Goal: Task Accomplishment & Management: Manage account settings

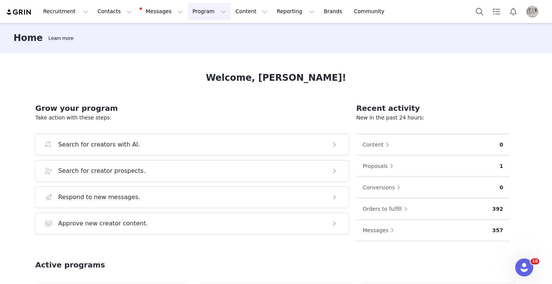
click at [192, 10] on button "Program Program" at bounding box center [209, 11] width 43 height 17
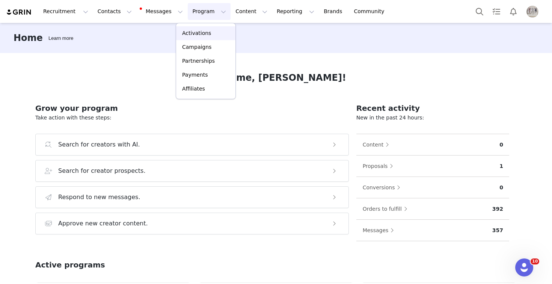
click at [200, 32] on p "Activations" at bounding box center [196, 33] width 29 height 8
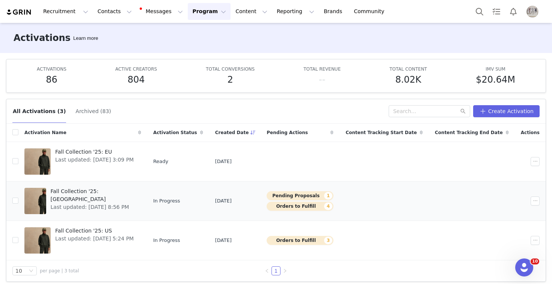
click at [95, 190] on span "Fall Collection '25: [GEOGRAPHIC_DATA]" at bounding box center [94, 195] width 86 height 16
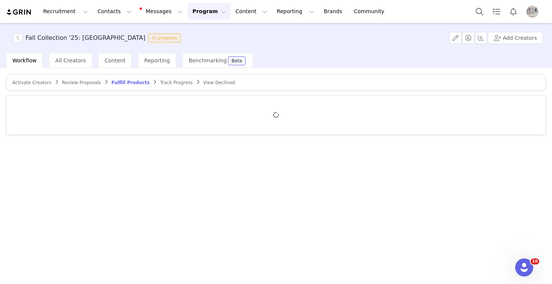
click at [86, 81] on span "Review Proposals" at bounding box center [81, 82] width 39 height 5
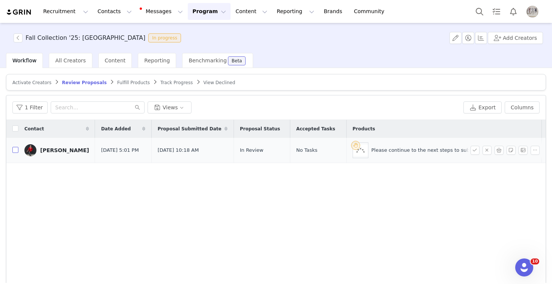
click at [14, 149] on input "checkbox" at bounding box center [15, 150] width 6 height 6
checkbox input "true"
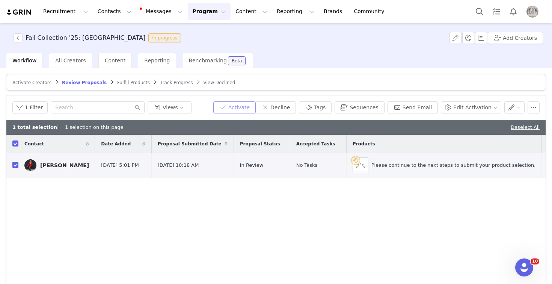
click at [239, 110] on button "Activate" at bounding box center [234, 107] width 42 height 12
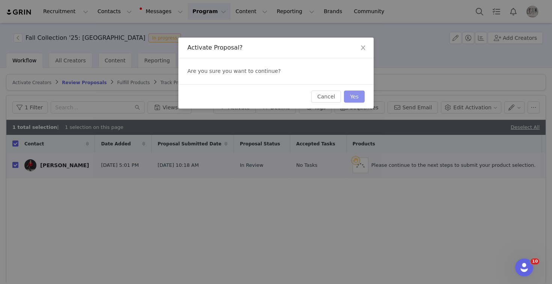
click at [355, 100] on button "Yes" at bounding box center [354, 96] width 21 height 12
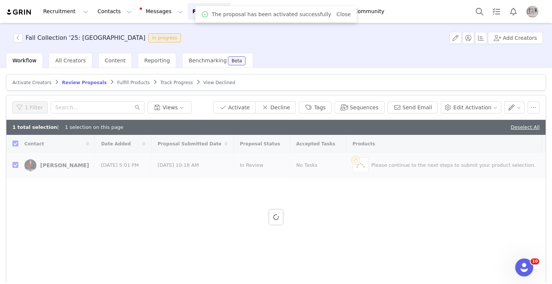
click at [126, 82] on span "Fulfill Products" at bounding box center [133, 82] width 33 height 5
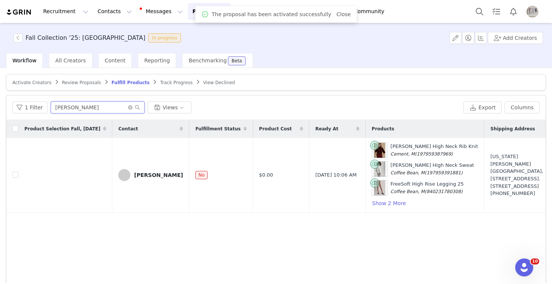
click at [84, 110] on input "[PERSON_NAME]" at bounding box center [98, 107] width 94 height 12
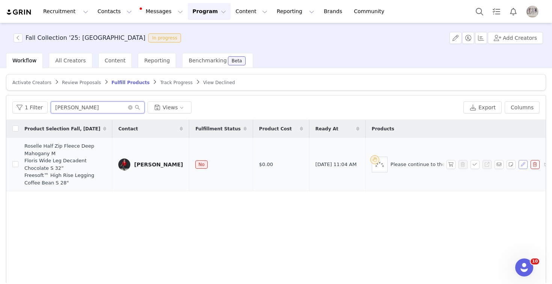
type input "[PERSON_NAME]"
click at [522, 161] on button "button" at bounding box center [522, 164] width 9 height 9
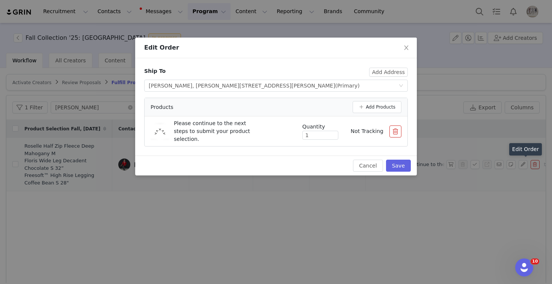
click at [394, 131] on button "button" at bounding box center [395, 131] width 12 height 12
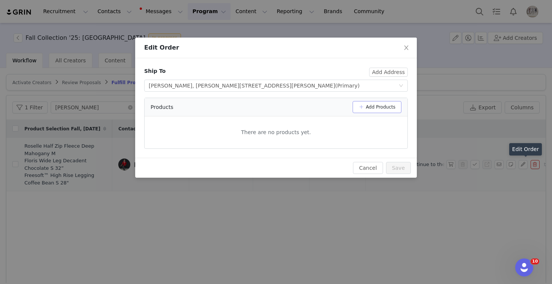
click at [392, 110] on button "Add Products" at bounding box center [376, 107] width 49 height 12
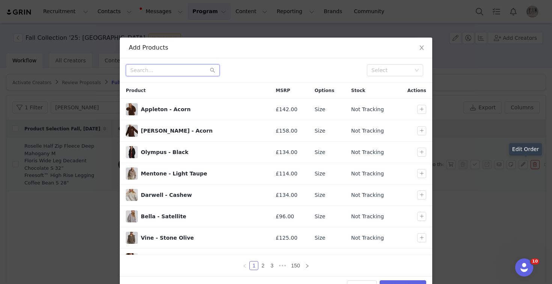
click at [197, 68] on input "text" at bounding box center [173, 70] width 94 height 12
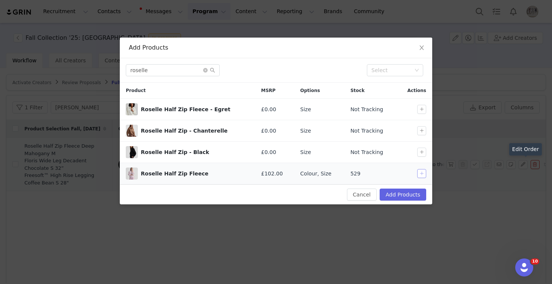
click at [422, 176] on button "button" at bounding box center [421, 173] width 9 height 9
click at [158, 74] on input "roselle" at bounding box center [173, 70] width 94 height 12
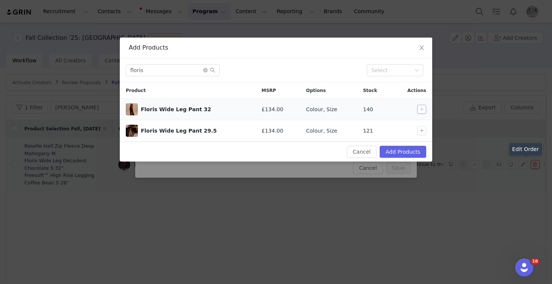
click at [423, 108] on button "button" at bounding box center [421, 109] width 9 height 9
click at [152, 70] on input "floris" at bounding box center [173, 70] width 94 height 12
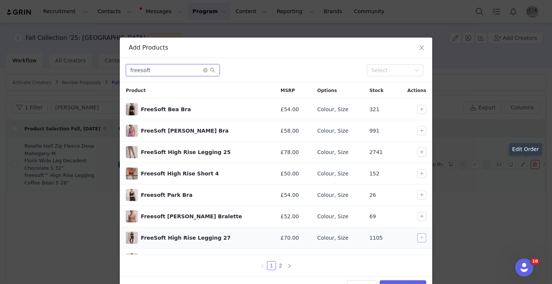
type input "freesoft"
click at [422, 239] on button "button" at bounding box center [421, 237] width 9 height 9
click at [408, 271] on button "Add Products" at bounding box center [402, 286] width 47 height 12
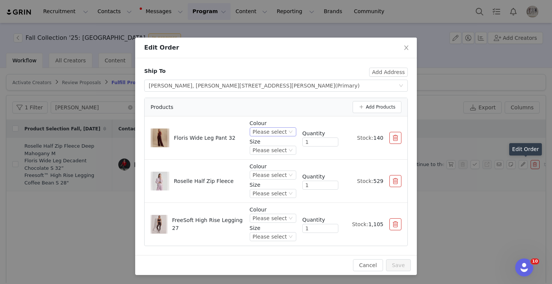
click at [261, 132] on div "Please select" at bounding box center [270, 132] width 34 height 8
click at [268, 182] on li "Decadent Chocolate" at bounding box center [274, 181] width 44 height 12
click at [274, 171] on div "Please select" at bounding box center [270, 175] width 34 height 8
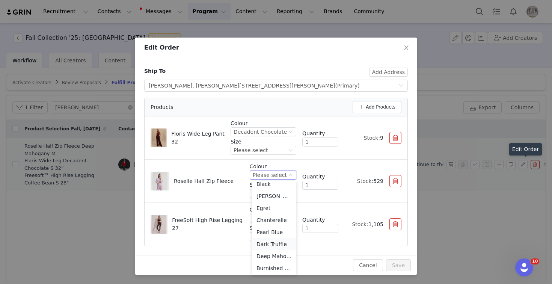
scroll to position [17, 0]
click at [273, 256] on li "Deep Mahogany" at bounding box center [274, 255] width 44 height 12
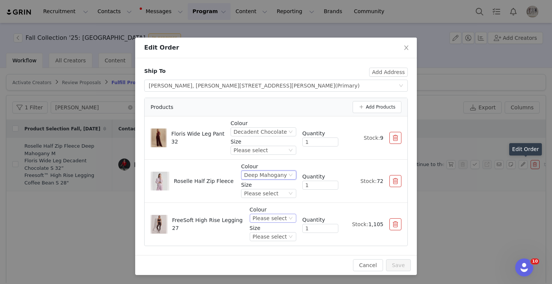
click at [281, 220] on div "Please select" at bounding box center [270, 218] width 34 height 8
click at [274, 180] on li "Coffee Bean" at bounding box center [274, 181] width 44 height 12
click at [266, 193] on div "Please select" at bounding box center [261, 193] width 34 height 8
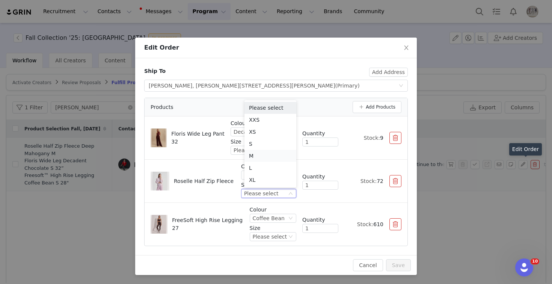
click at [260, 153] on li "M" at bounding box center [270, 156] width 52 height 12
click at [271, 148] on div "Please select" at bounding box center [259, 150] width 53 height 8
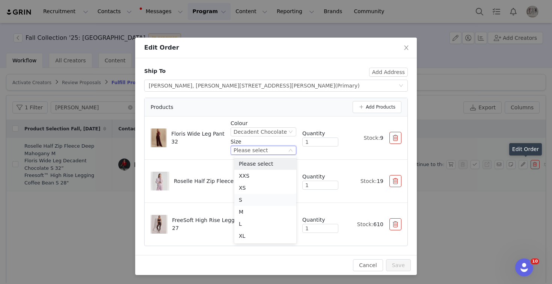
click at [248, 200] on li "S" at bounding box center [265, 200] width 62 height 12
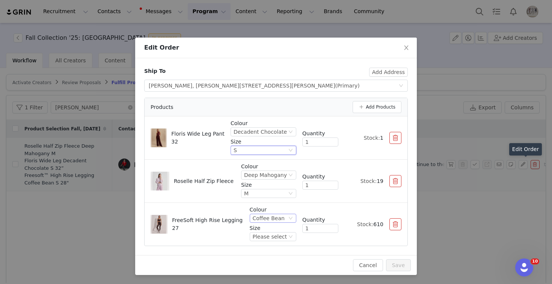
click at [269, 222] on div "Coffee Bean" at bounding box center [269, 218] width 32 height 8
click at [272, 235] on div "Please select" at bounding box center [270, 236] width 34 height 8
click at [267, 185] on li "S" at bounding box center [274, 187] width 44 height 12
click at [392, 135] on button "button" at bounding box center [395, 138] width 12 height 12
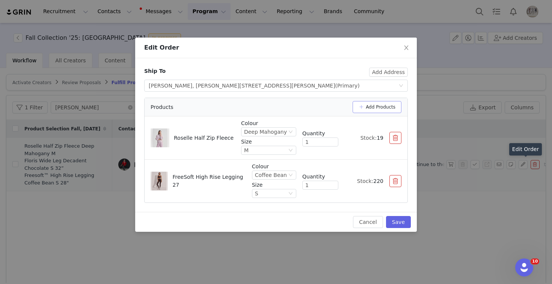
click at [389, 108] on button "Add Products" at bounding box center [376, 107] width 49 height 12
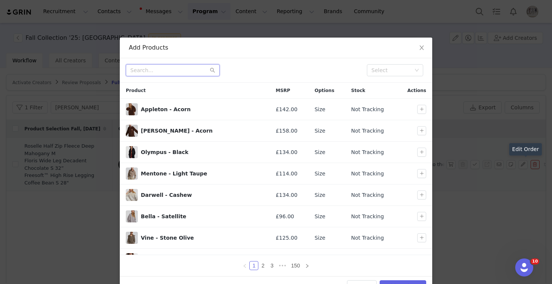
click at [217, 68] on input "text" at bounding box center [173, 70] width 94 height 12
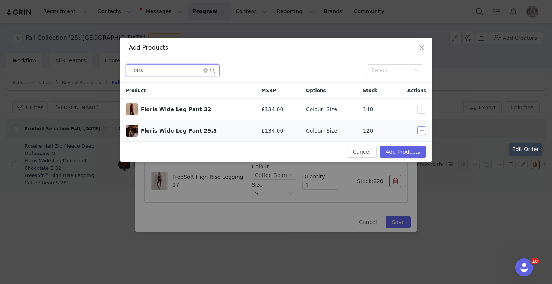
type input "floris"
click at [422, 130] on button "button" at bounding box center [421, 130] width 9 height 9
click at [413, 144] on div "Cancel Add Products" at bounding box center [276, 152] width 312 height 20
click at [411, 151] on button "Add Products" at bounding box center [402, 152] width 47 height 12
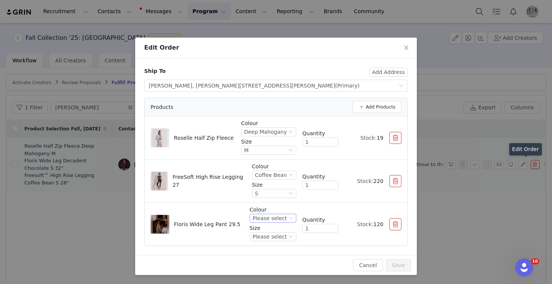
click at [280, 220] on div "Please select" at bounding box center [270, 218] width 34 height 8
click at [271, 266] on li "Decadent Chocolate" at bounding box center [274, 268] width 44 height 12
click at [270, 235] on div "Please select" at bounding box center [259, 236] width 53 height 8
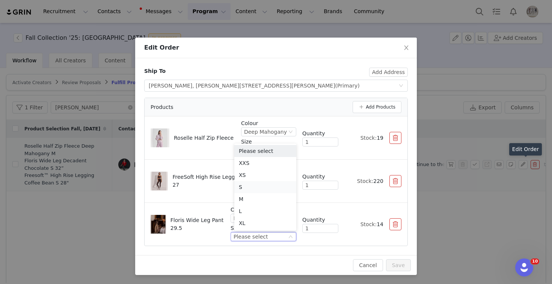
click at [257, 186] on li "S" at bounding box center [265, 187] width 62 height 12
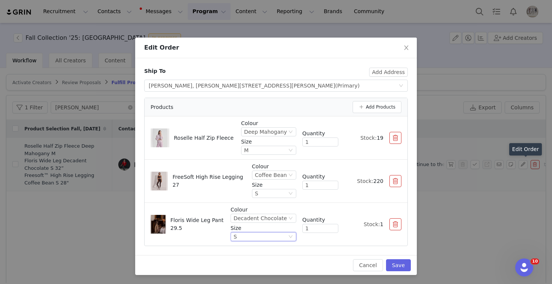
click at [257, 235] on div "S" at bounding box center [259, 236] width 53 height 8
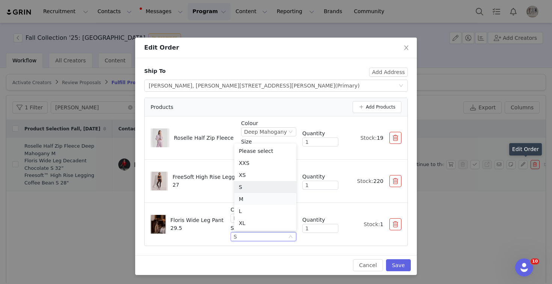
click at [251, 196] on li "M" at bounding box center [265, 199] width 62 height 12
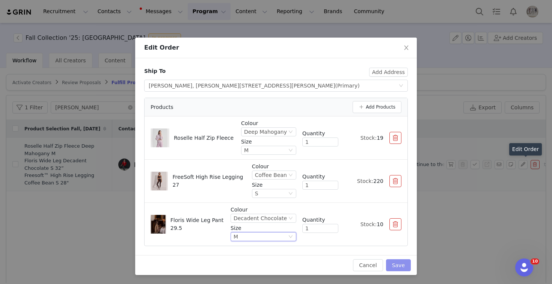
click at [400, 266] on button "Save" at bounding box center [398, 265] width 25 height 12
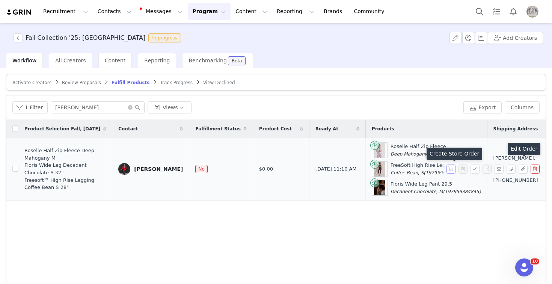
click at [450, 170] on button "button" at bounding box center [450, 168] width 9 height 9
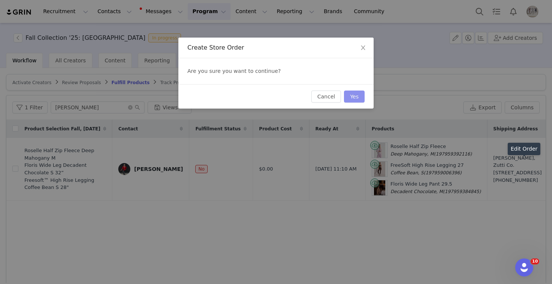
click at [354, 97] on button "Yes" at bounding box center [354, 96] width 21 height 12
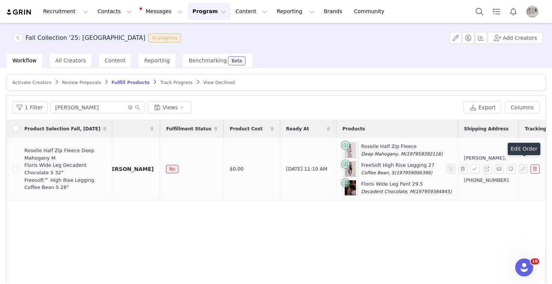
scroll to position [0, 0]
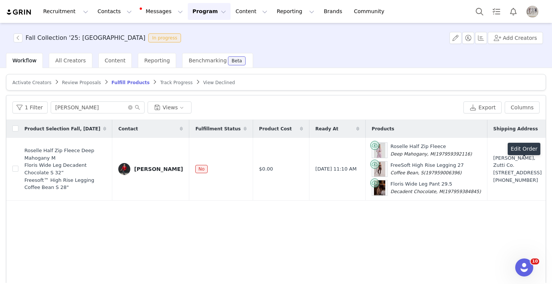
click at [188, 13] on button "Program Program" at bounding box center [209, 11] width 43 height 17
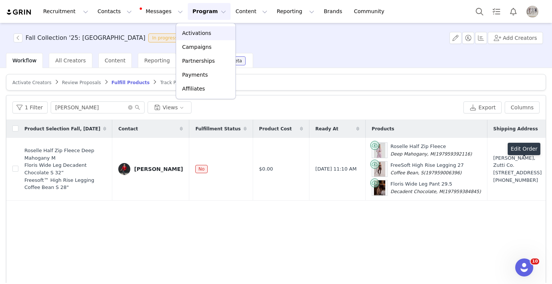
click at [190, 29] on p "Activations" at bounding box center [196, 33] width 29 height 8
